Goal: Find specific page/section: Find specific page/section

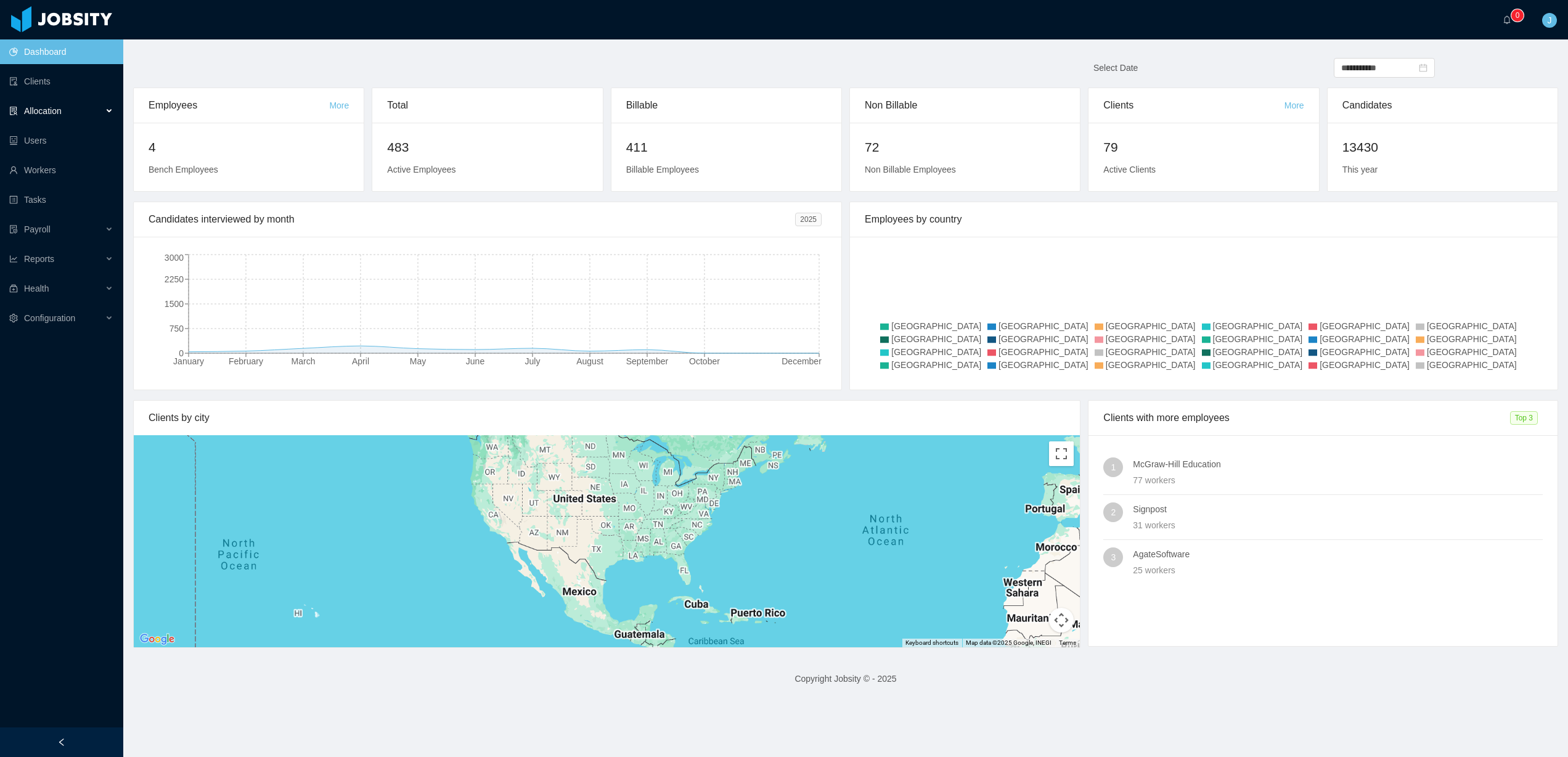
click at [37, 108] on span "Allocation" at bounding box center [43, 111] width 38 height 10
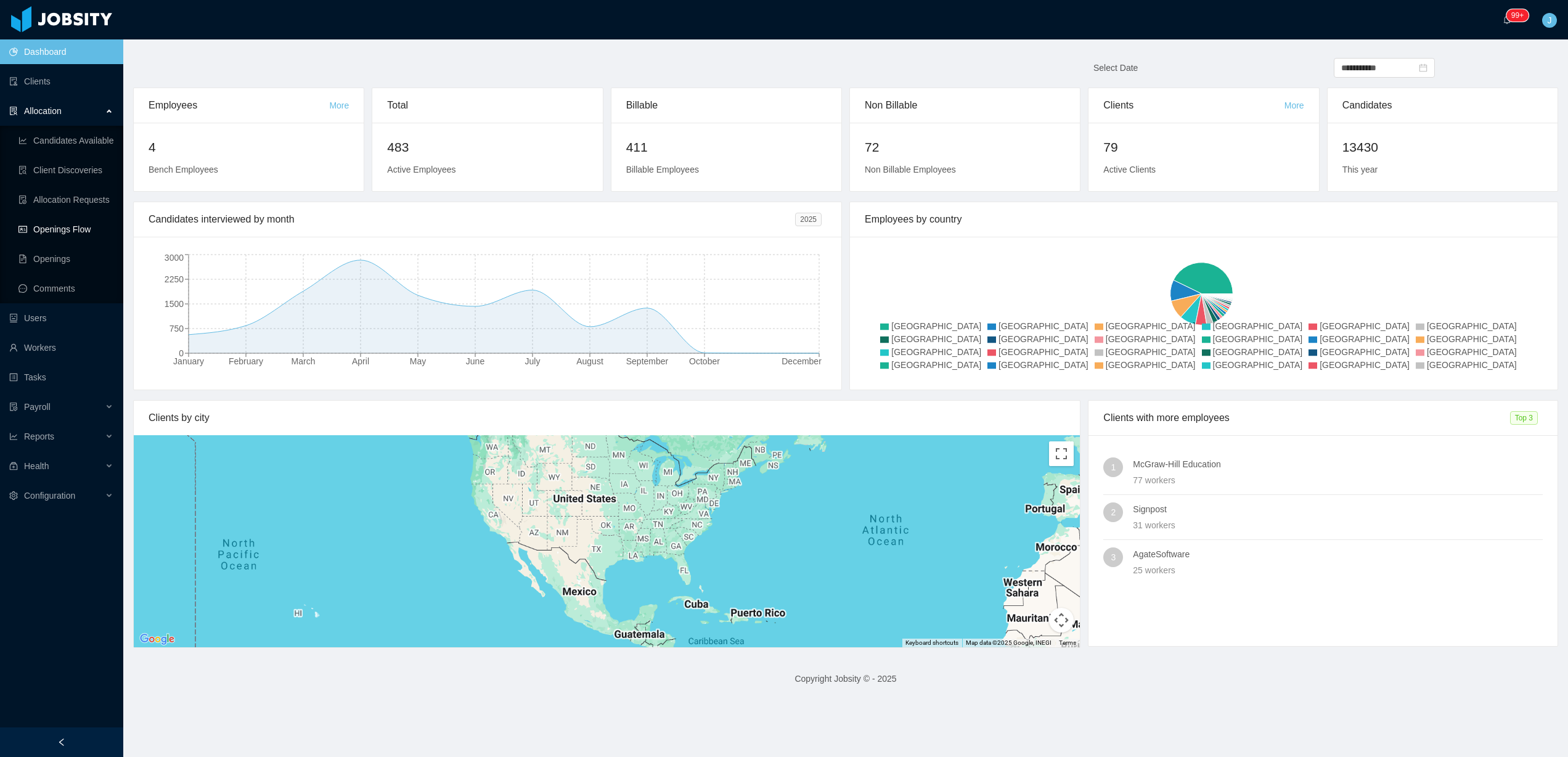
click at [93, 230] on link "Openings Flow" at bounding box center [66, 230] width 95 height 25
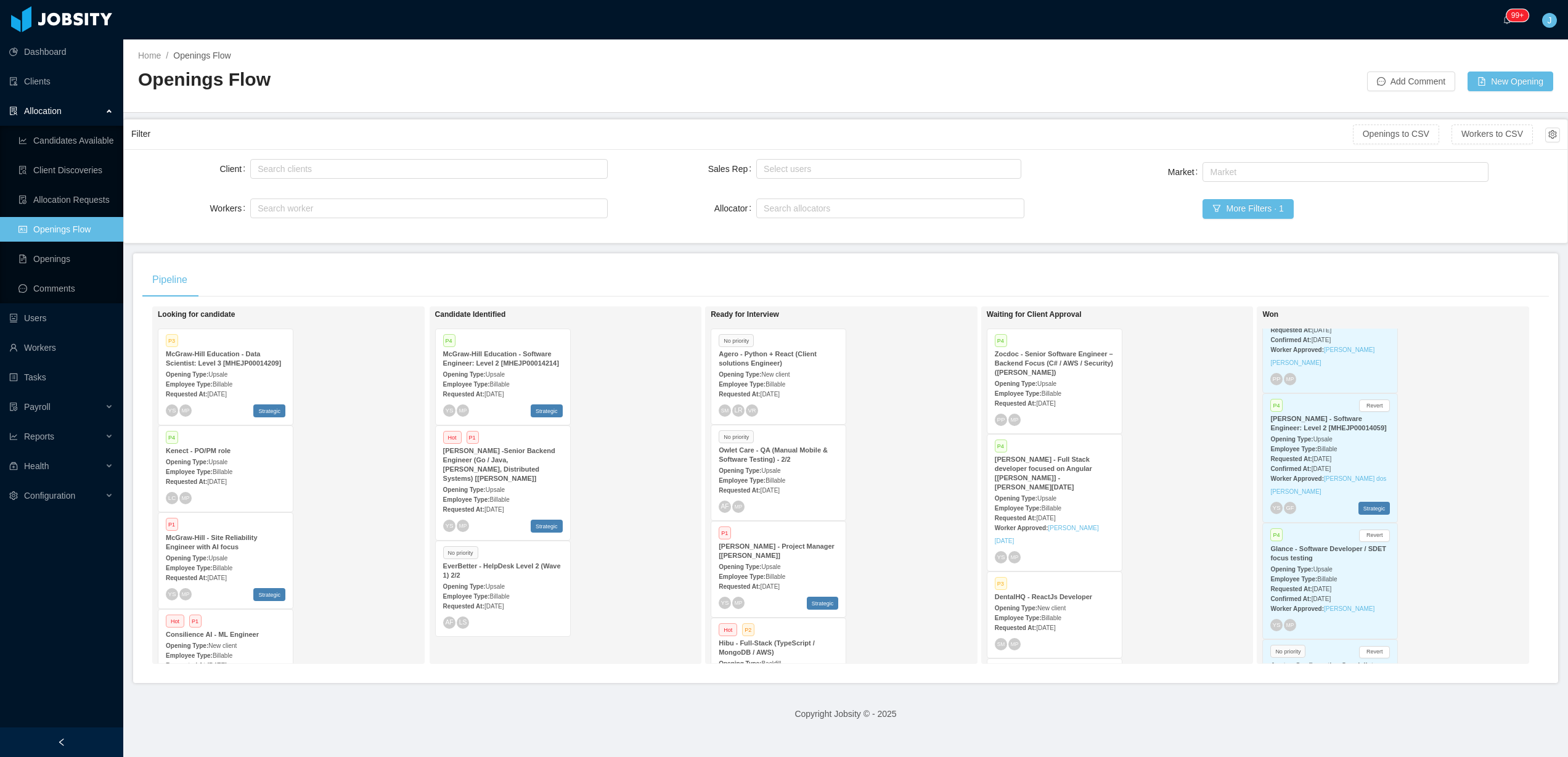
scroll to position [544, 0]
click at [275, 166] on div "Search clients" at bounding box center [426, 168] width 337 height 12
type input "*"
click at [1244, 211] on button "More Filters · 1" at bounding box center [1248, 208] width 91 height 19
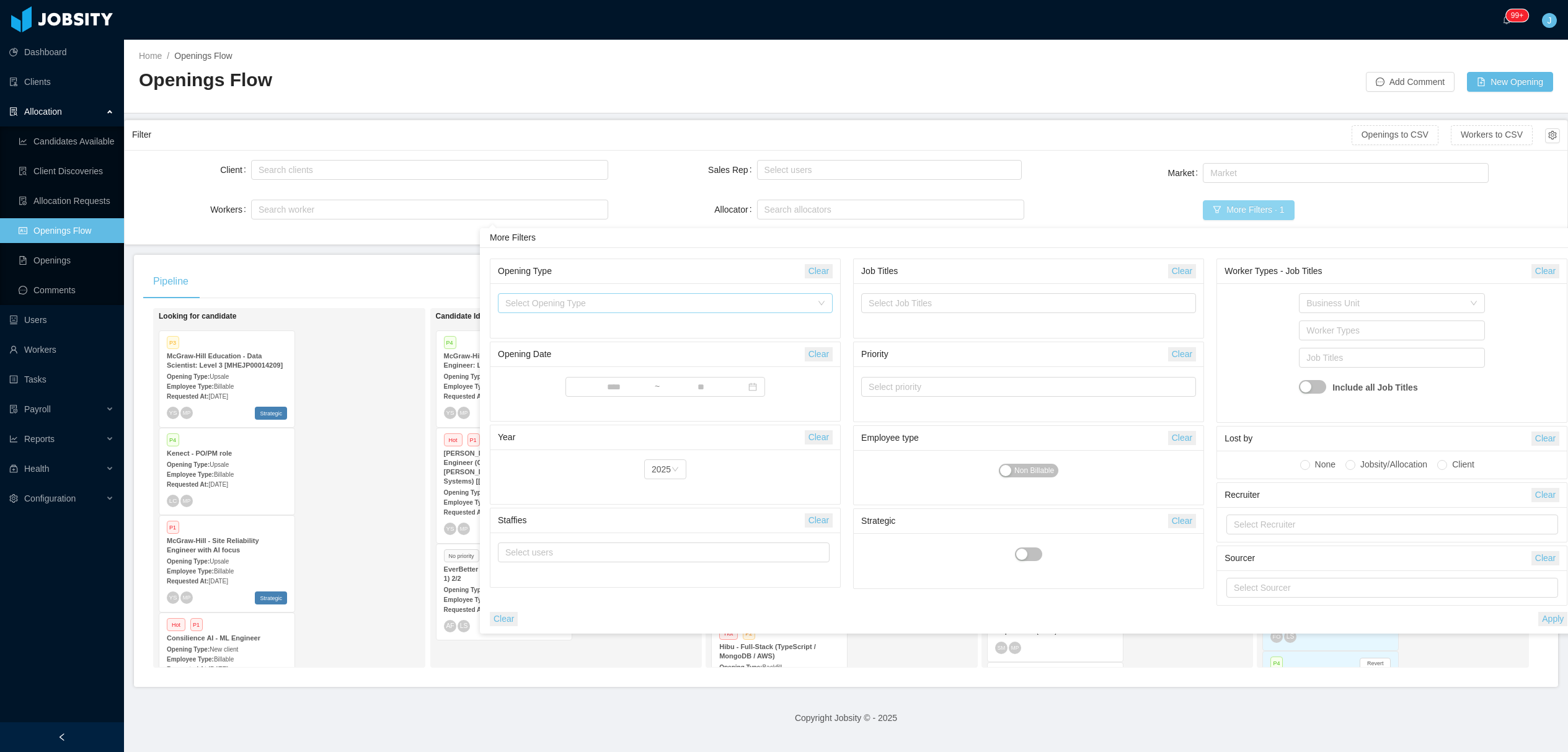
click at [692, 305] on div "Select Opening Type" at bounding box center [658, 302] width 306 height 12
click at [537, 327] on li "New client" at bounding box center [665, 328] width 335 height 20
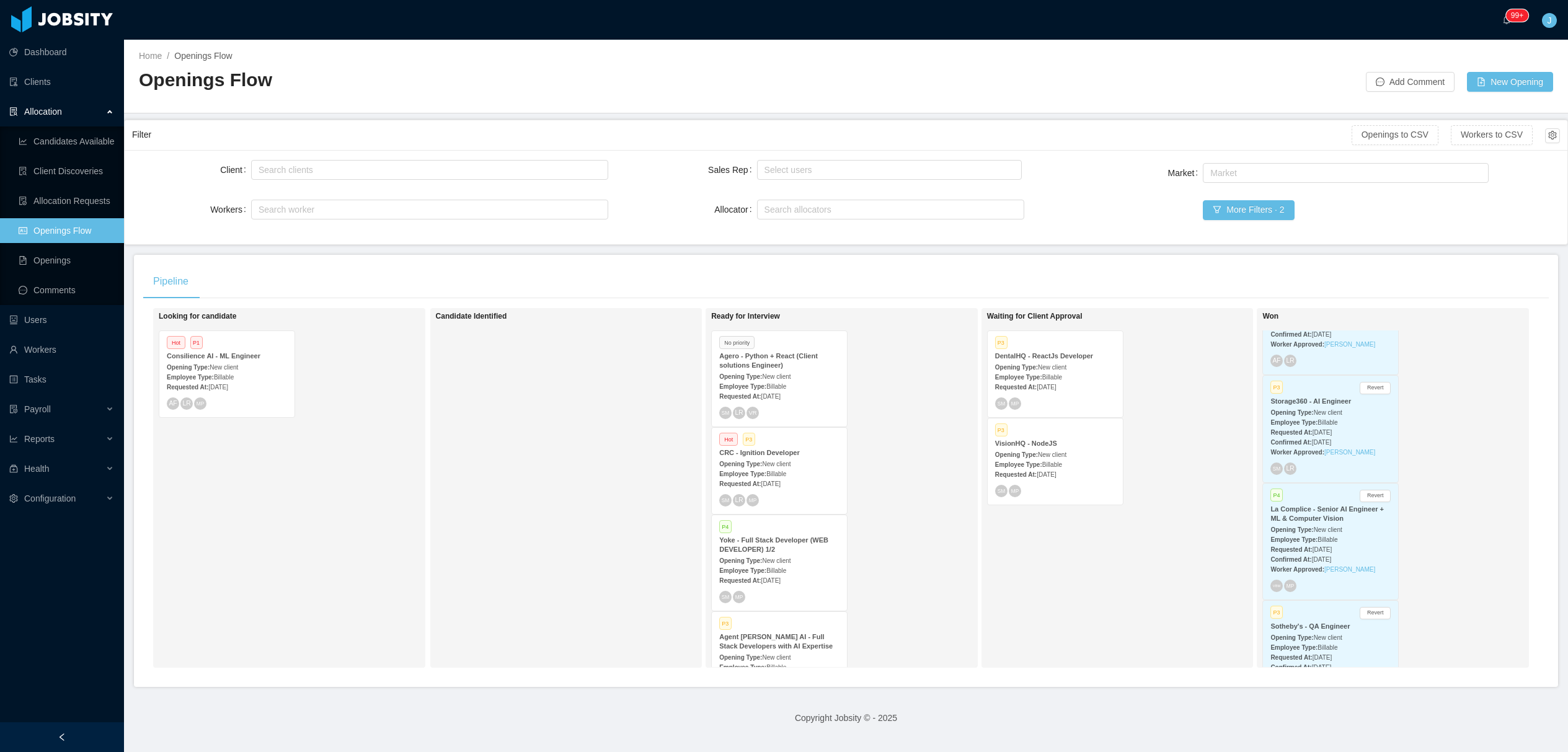
click at [313, 275] on div "Pipeline" at bounding box center [846, 281] width 1405 height 34
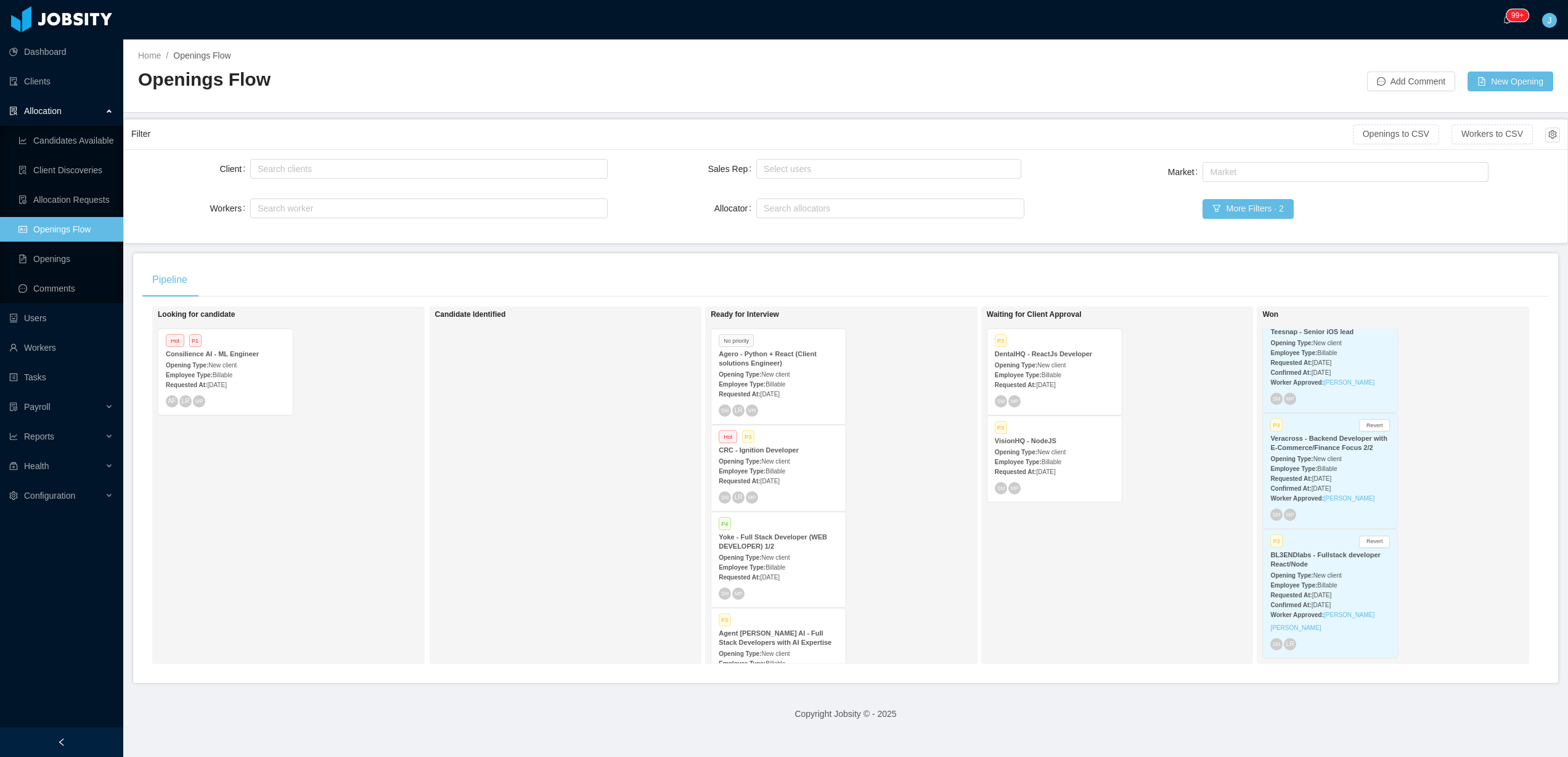
scroll to position [1746, 0]
click at [1046, 383] on span "Sep 3rd, 2025" at bounding box center [1045, 384] width 19 height 6
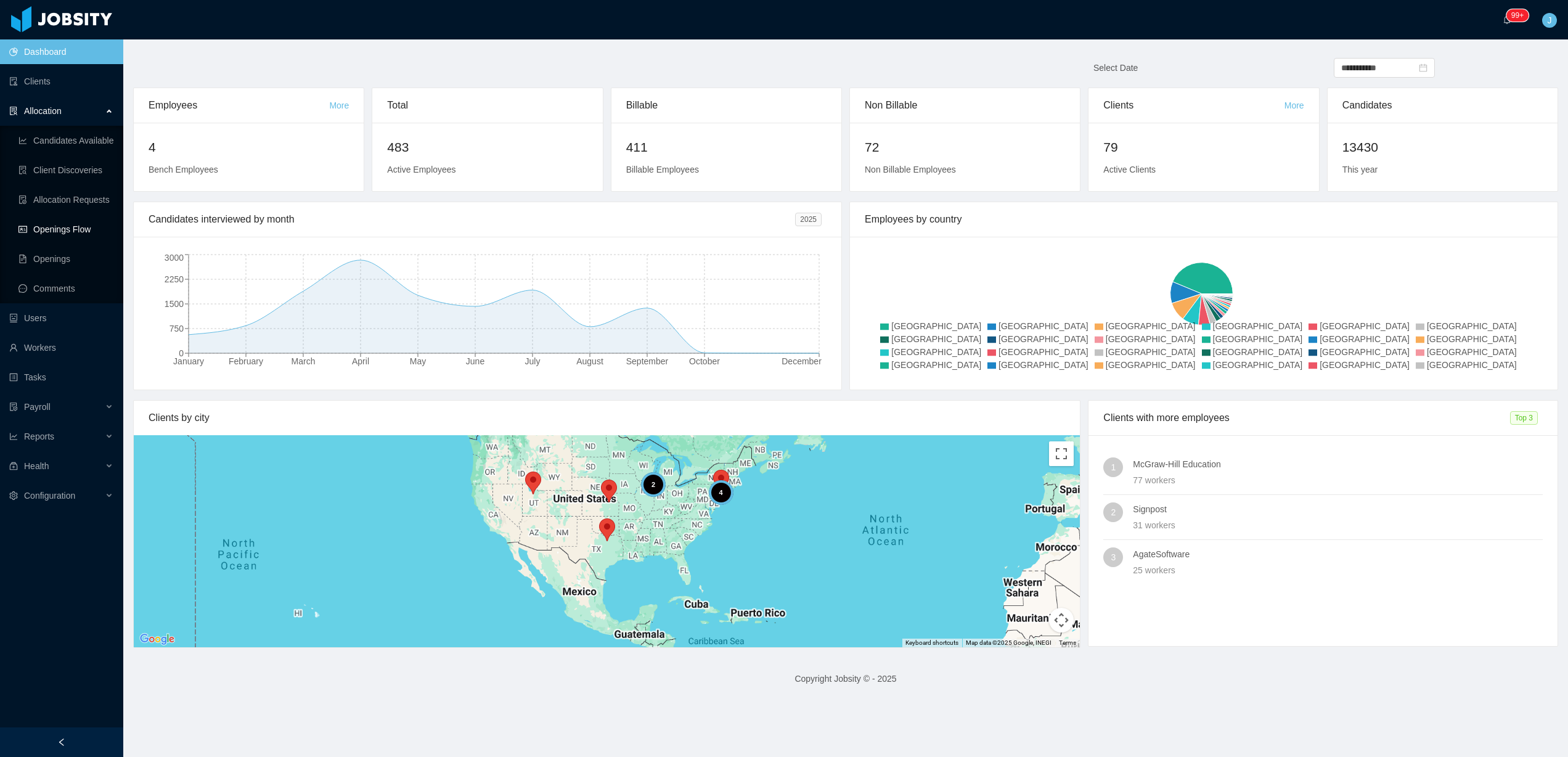
click at [81, 227] on link "Openings Flow" at bounding box center [66, 230] width 95 height 25
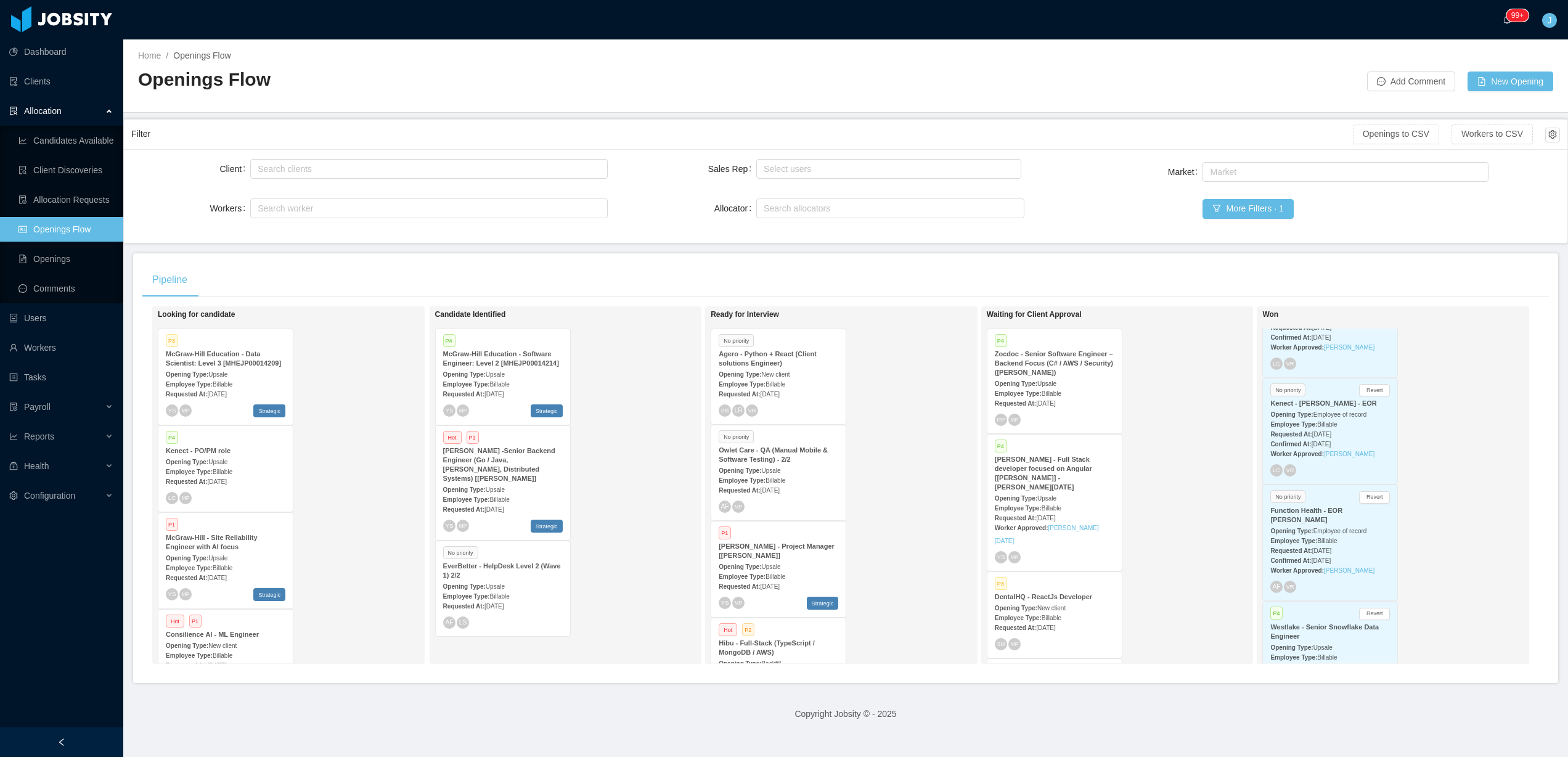
click at [1037, 605] on span "New client" at bounding box center [1051, 608] width 29 height 6
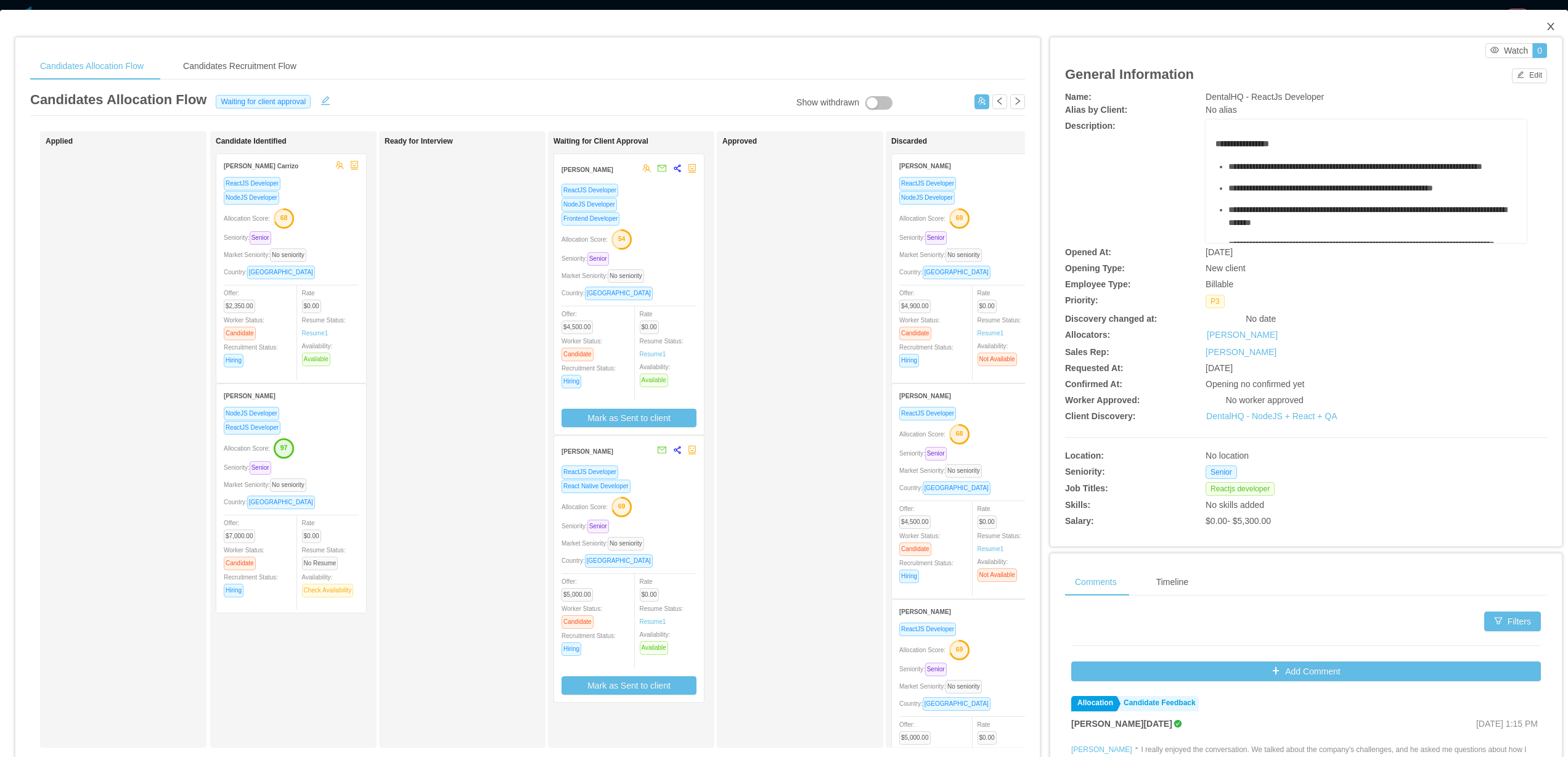
click at [1546, 23] on icon "icon: close" at bounding box center [1550, 26] width 10 height 10
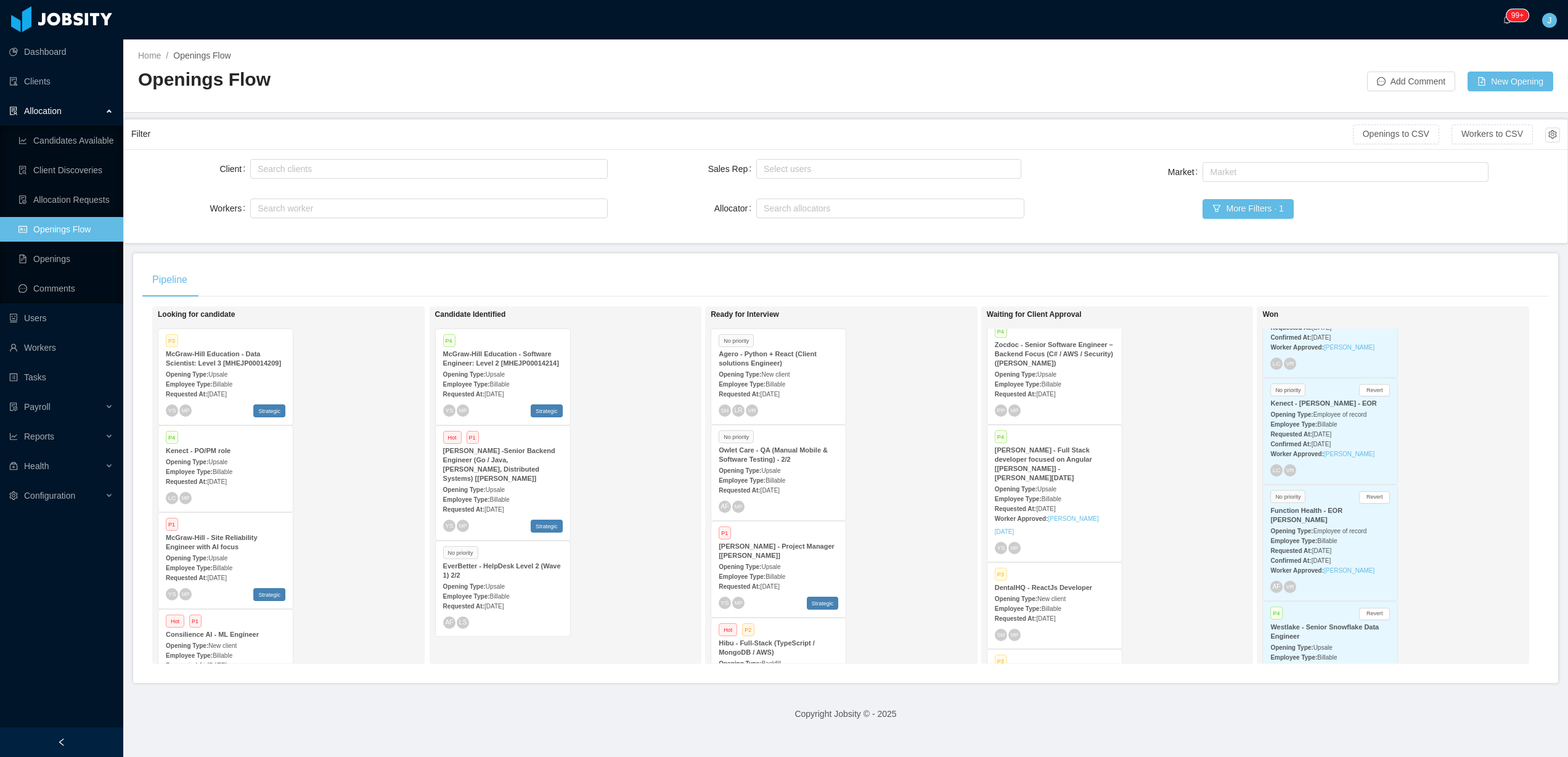
scroll to position [19, 0]
click at [1079, 670] on div "Opening Type: New client" at bounding box center [1054, 676] width 119 height 13
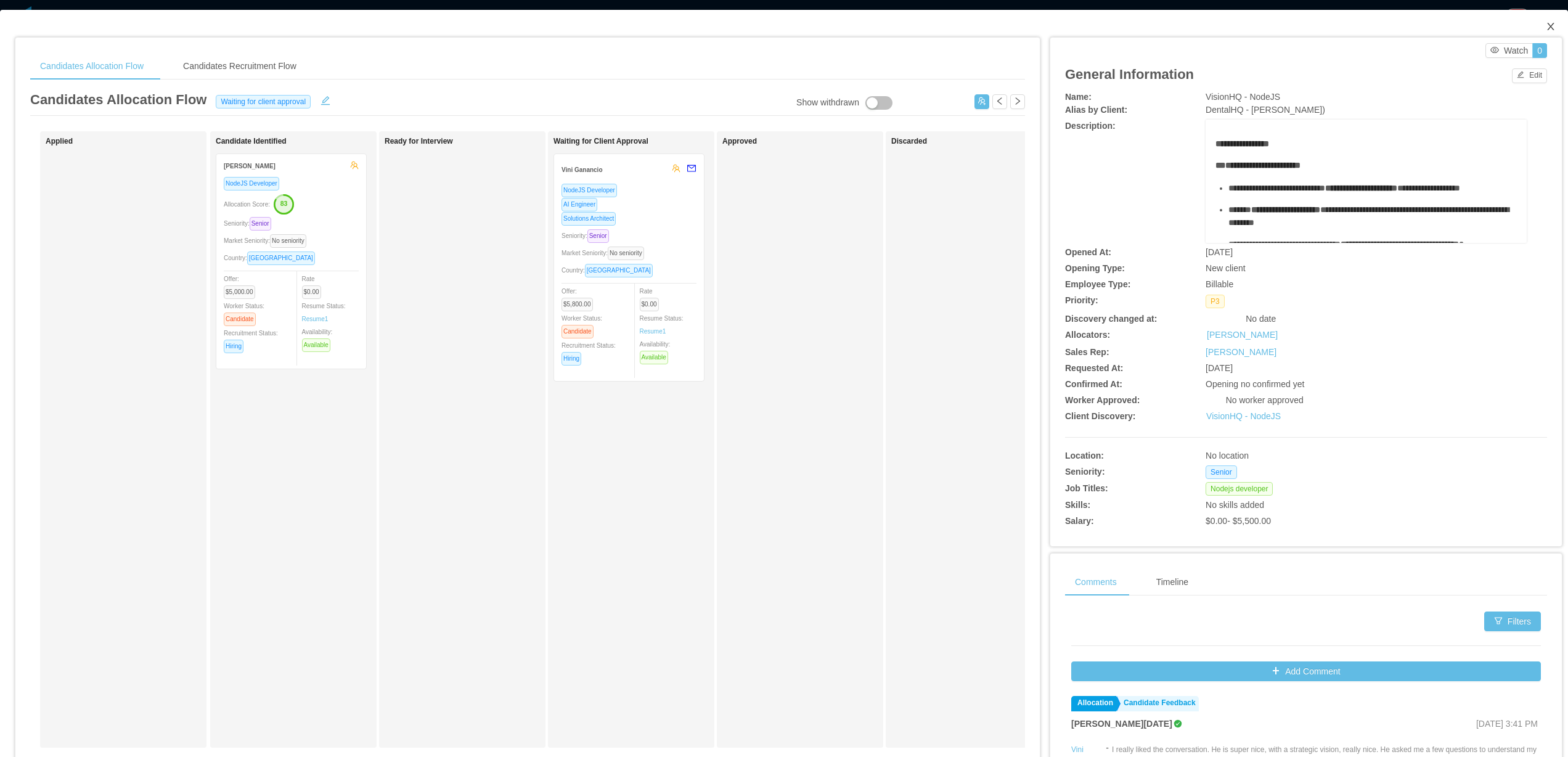
click at [1553, 36] on span "Close" at bounding box center [1550, 27] width 34 height 34
